Goal: Browse casually: Explore the website without a specific task or goal

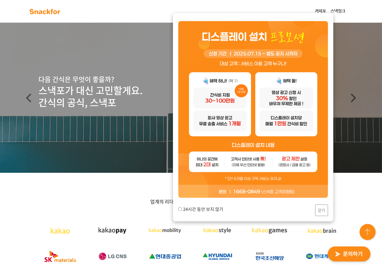
click at [177, 208] on div "24시간 동안 보지 않기 닫기" at bounding box center [253, 117] width 160 height 208
click at [181, 209] on input "24시간 동안 보지 않기" at bounding box center [179, 208] width 3 height 3
checkbox input "true"
click at [324, 209] on button "닫기" at bounding box center [321, 210] width 13 height 12
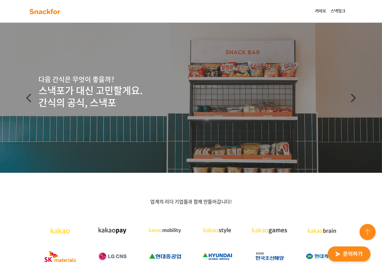
click at [322, 10] on link "커피포" at bounding box center [321, 11] width 16 height 11
click at [345, 10] on link "스낵링크" at bounding box center [338, 11] width 19 height 11
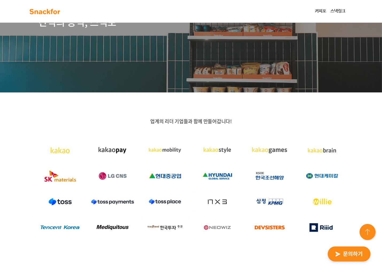
scroll to position [27, 0]
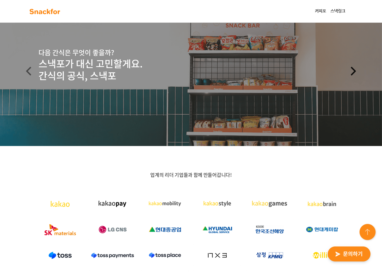
click at [359, 66] on link "Next" at bounding box center [353, 71] width 57 height 150
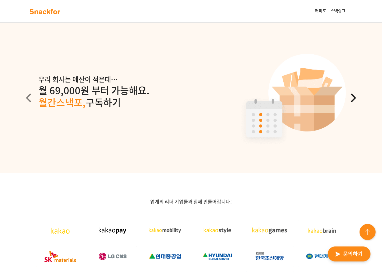
scroll to position [0, 0]
click at [351, 98] on span at bounding box center [353, 97] width 9 height 9
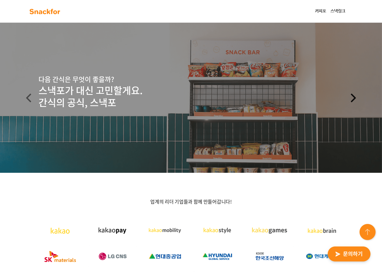
click at [351, 98] on span at bounding box center [353, 97] width 9 height 9
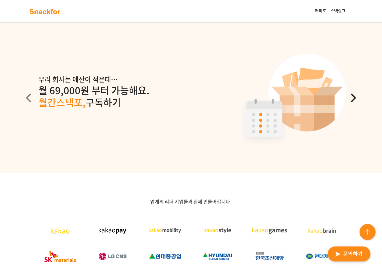
click at [351, 98] on span at bounding box center [353, 97] width 9 height 9
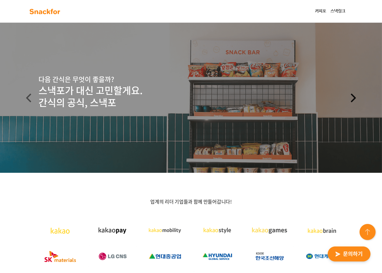
click at [351, 98] on span at bounding box center [353, 97] width 9 height 9
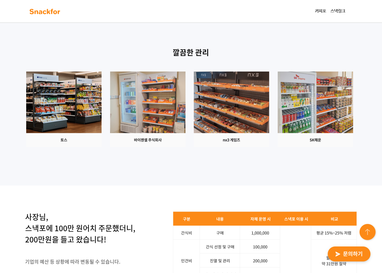
scroll to position [615, 0]
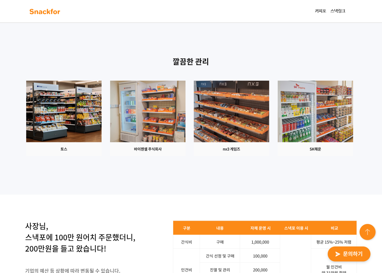
click at [185, 120] on img at bounding box center [147, 118] width 75 height 75
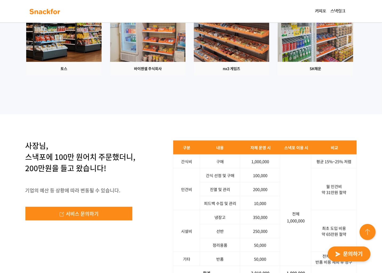
click at [278, 76] on img at bounding box center [315, 37] width 75 height 75
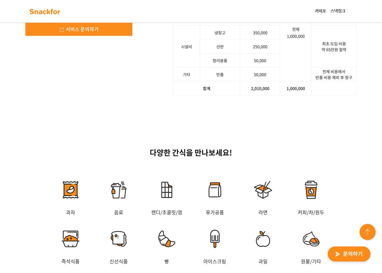
scroll to position [883, 0]
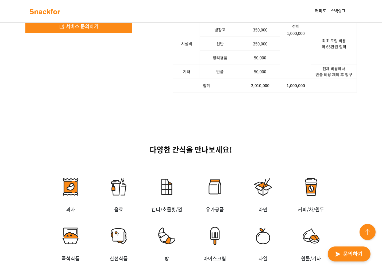
click at [135, 93] on div "사장님, 스낵포에 100만 원어치 주문했더니, 200만원을 들고 왔습니다! 기업의 예산 등 상황에 따라 변동될 수 있습니다. 서비스 문의하기 …" at bounding box center [191, 23] width 332 height 140
drag, startPoint x: 156, startPoint y: 154, endPoint x: 193, endPoint y: 162, distance: 37.3
click at [189, 93] on div "사장님, 스낵포에 100만 원어치 주문했더니, 200만원을 들고 왔습니다! 기업의 예산 등 상황에 따라 변동될 수 있습니다. 서비스 문의하기 …" at bounding box center [191, 23] width 332 height 140
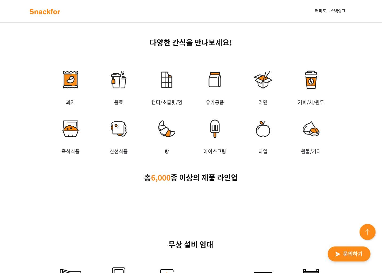
click at [193, 98] on img at bounding box center [215, 79] width 48 height 37
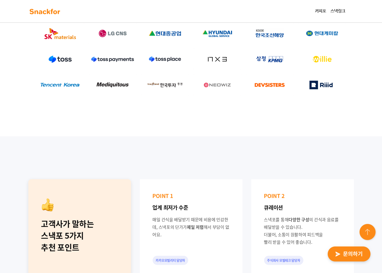
scroll to position [0, 0]
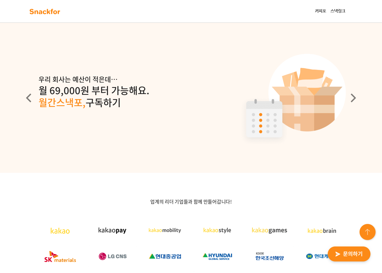
drag, startPoint x: 189, startPoint y: 132, endPoint x: 152, endPoint y: 101, distance: 47.5
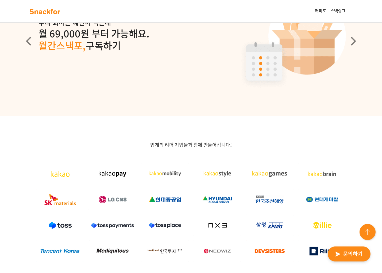
scroll to position [53, 0]
